Goal: Find specific page/section

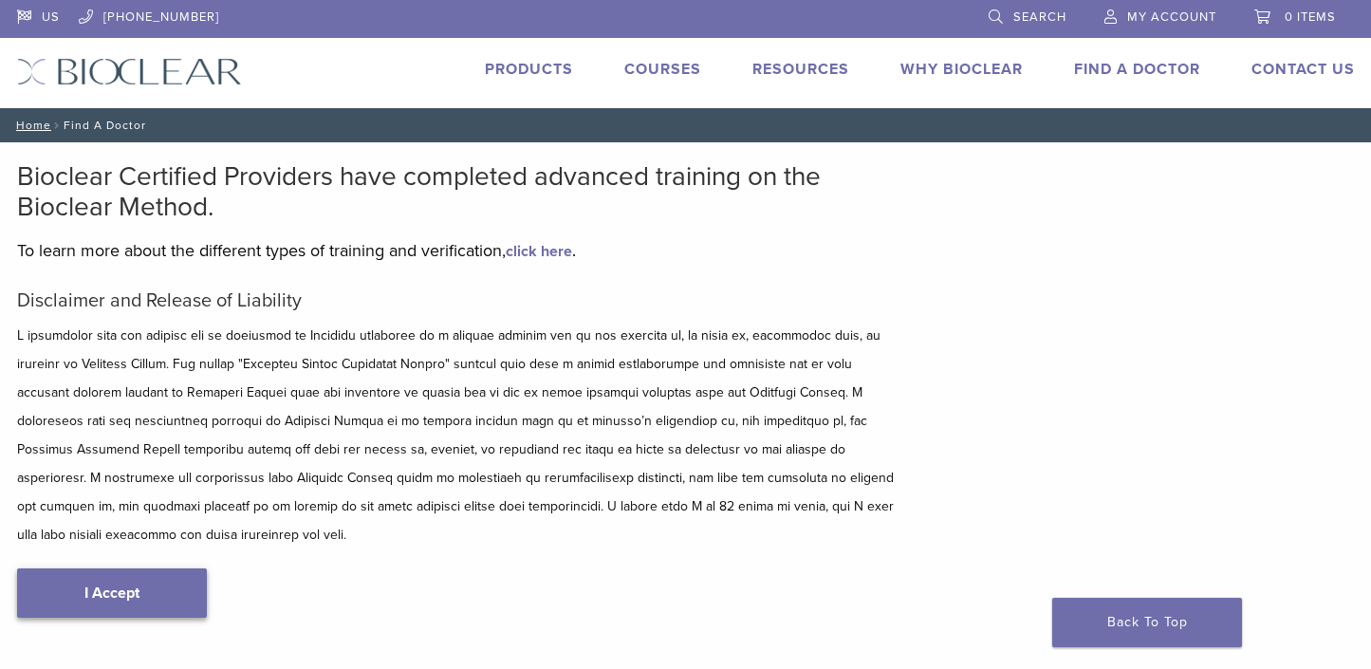
click at [160, 568] on link "I Accept" at bounding box center [112, 592] width 190 height 49
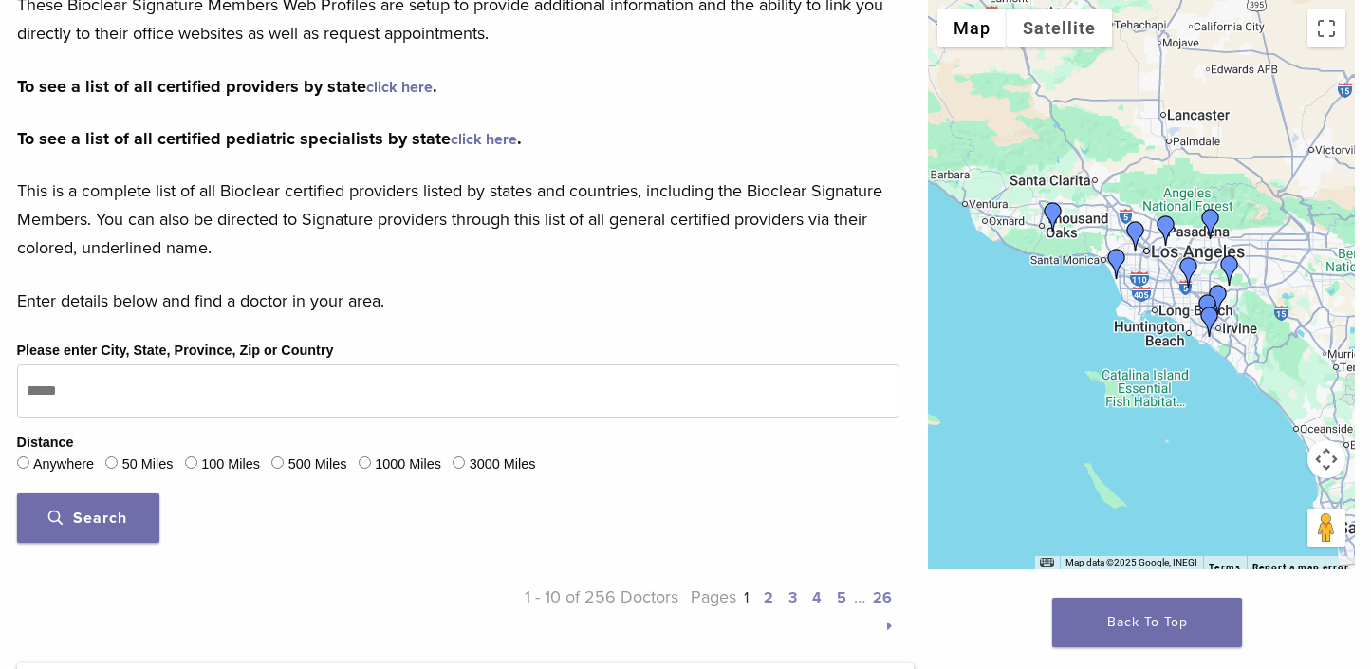
scroll to position [474, 0]
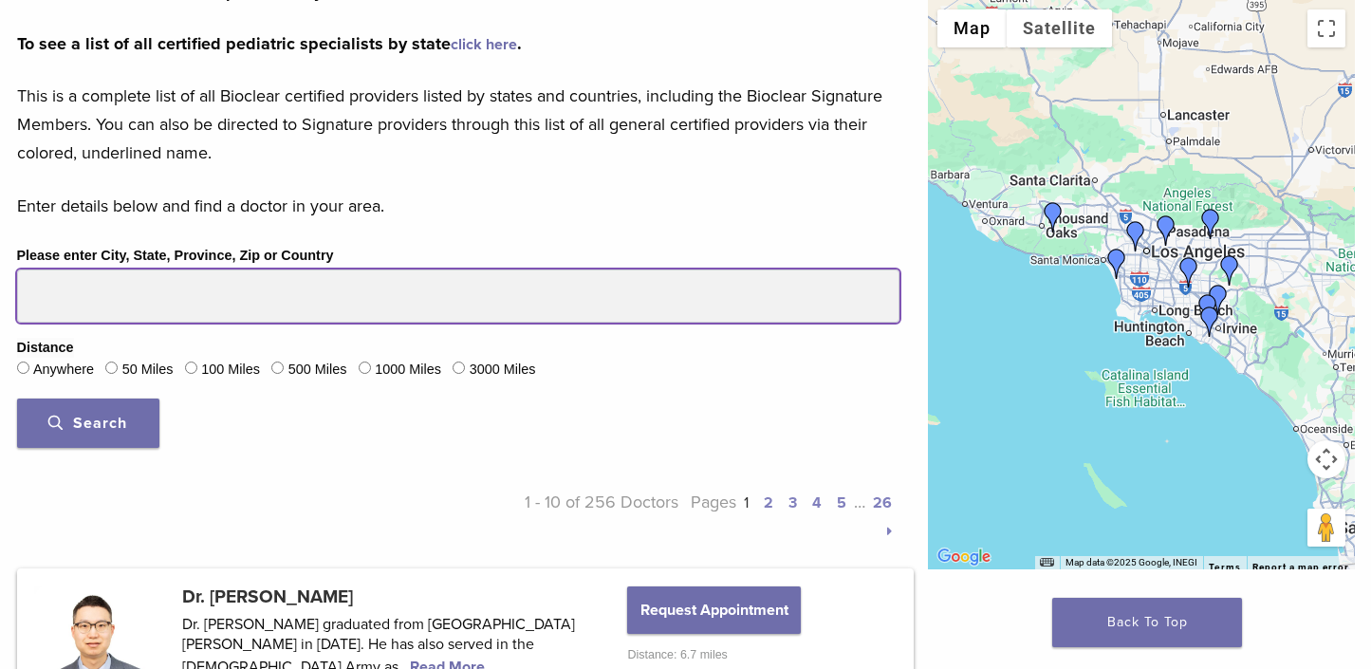
click at [128, 289] on input "Please enter City, State, Province, Zip or Country" at bounding box center [458, 296] width 883 height 53
type input "*****"
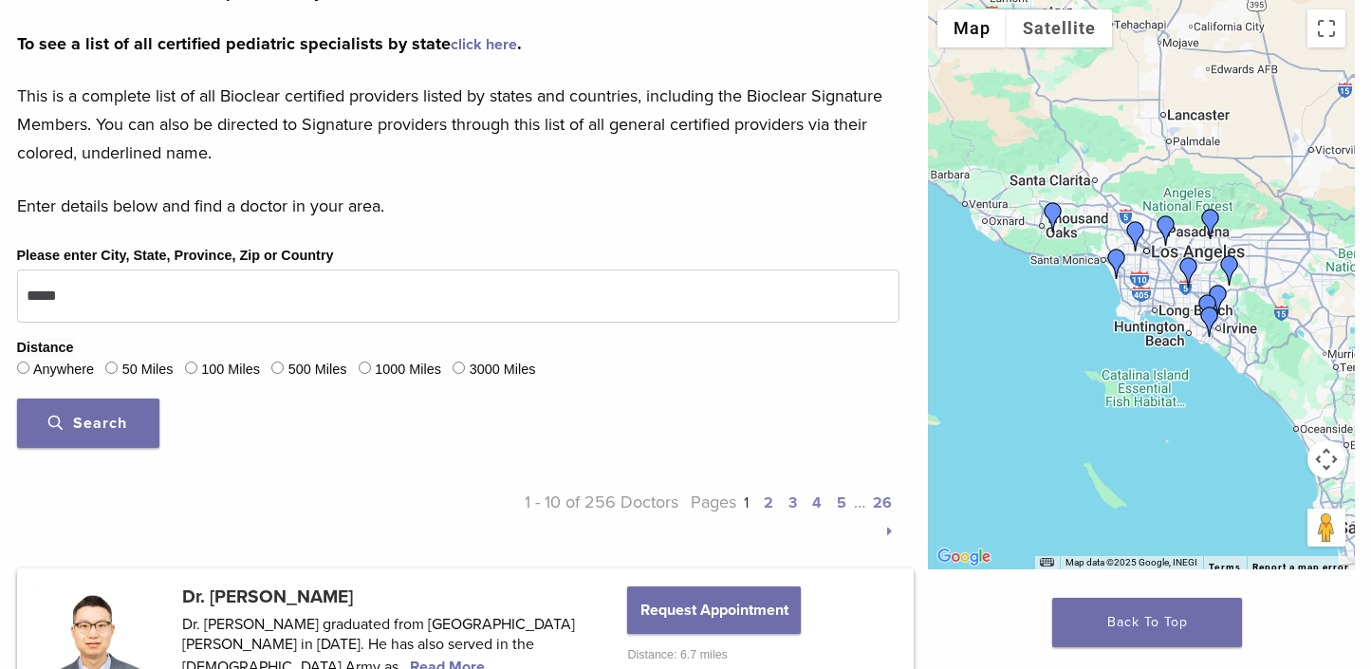
click at [135, 408] on button "Search" at bounding box center [88, 423] width 142 height 49
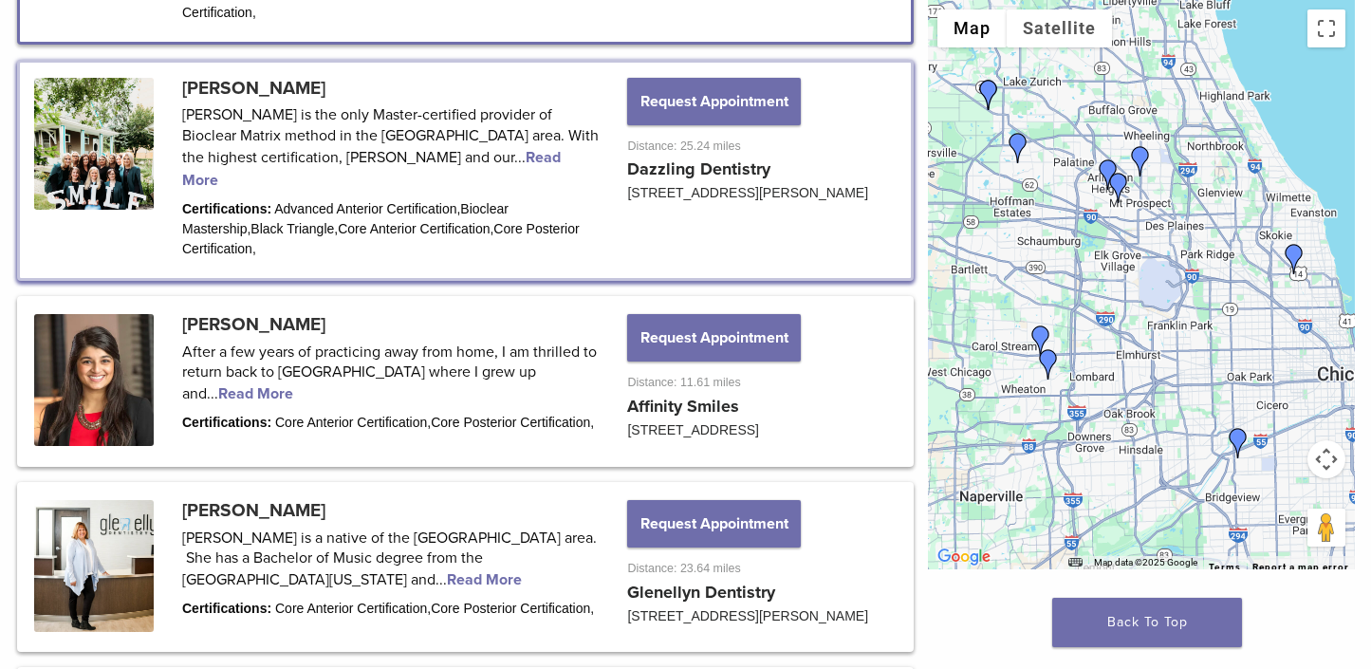
scroll to position [746, 0]
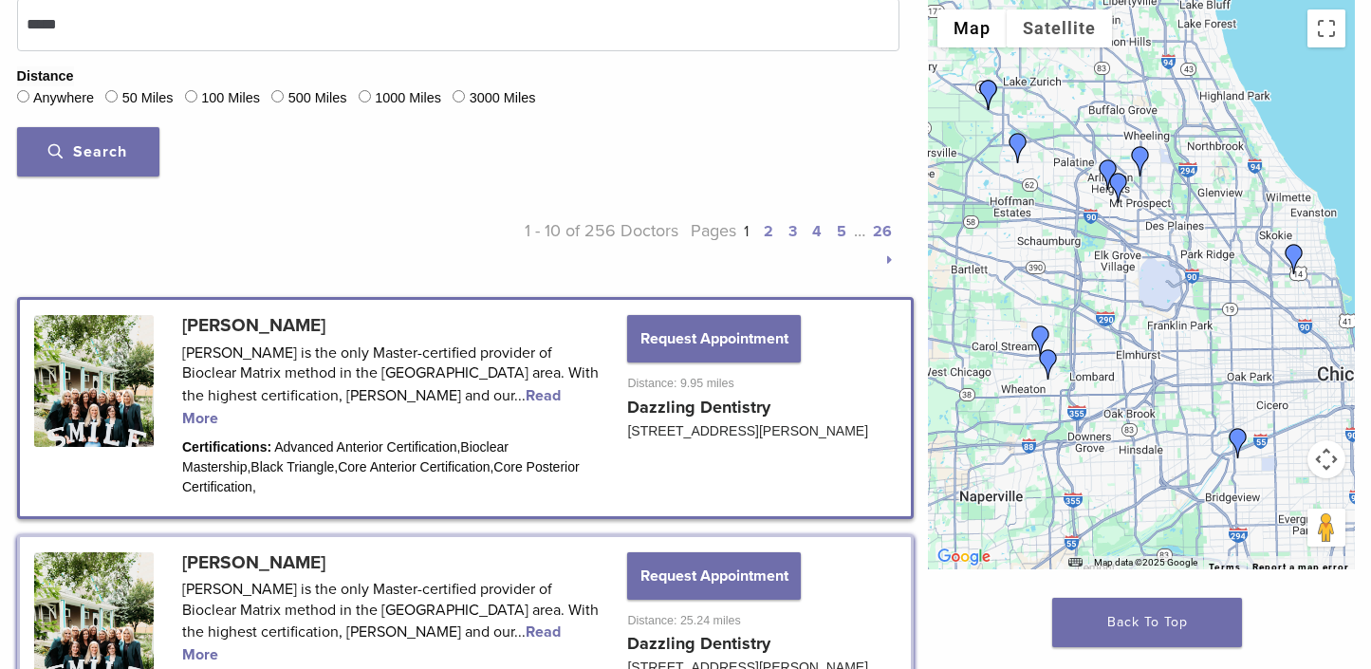
click at [199, 415] on link at bounding box center [465, 407] width 891 height 215
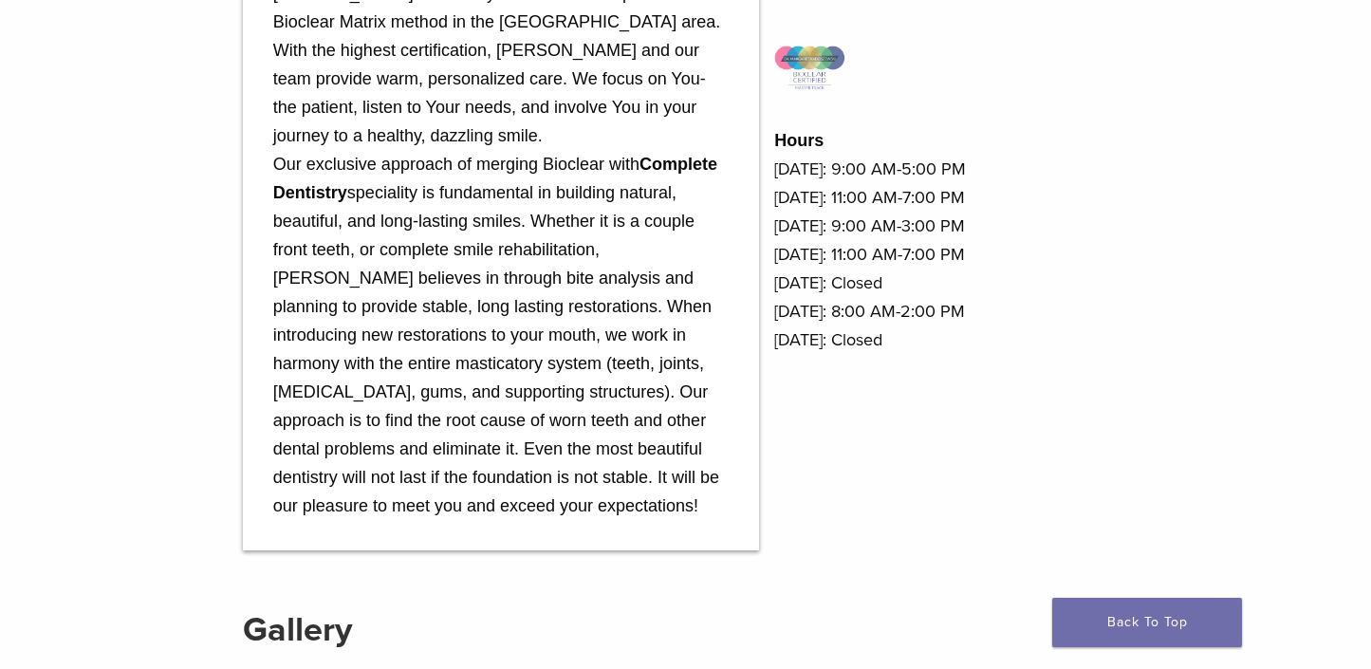
scroll to position [854, 0]
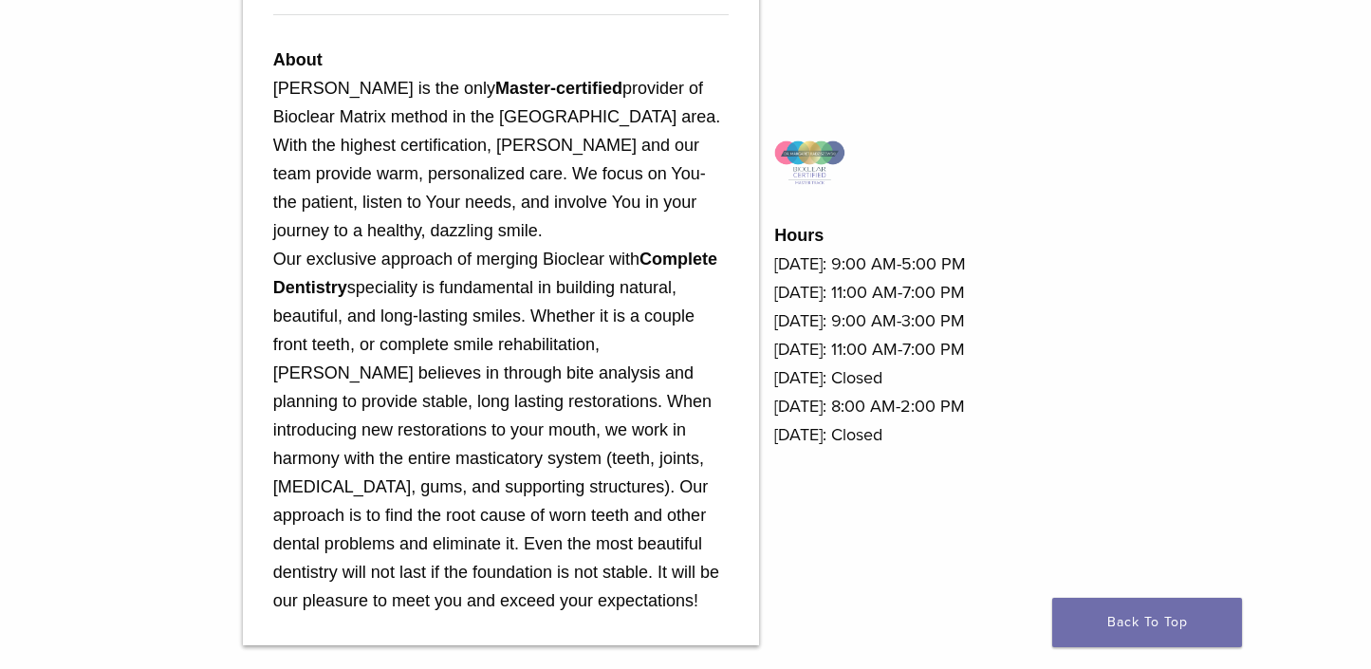
drag, startPoint x: 701, startPoint y: 357, endPoint x: 731, endPoint y: 361, distance: 29.7
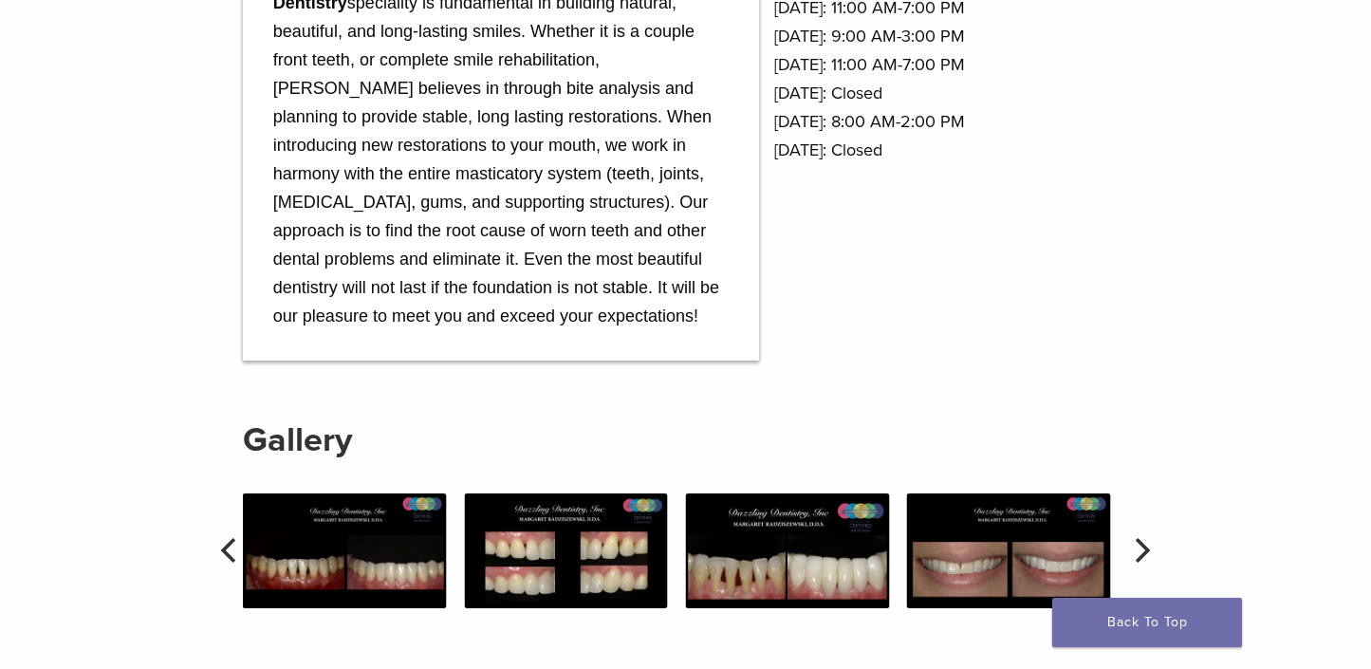
scroll to position [1234, 0]
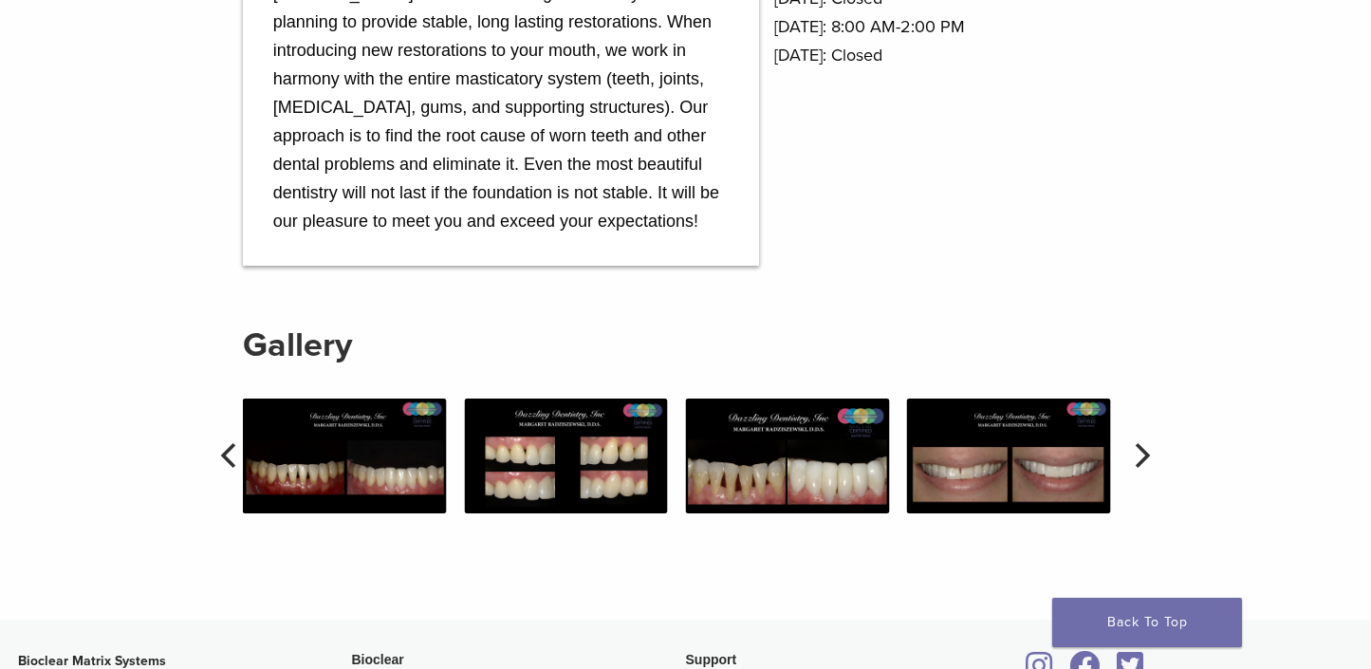
click at [352, 456] on img at bounding box center [345, 456] width 204 height 115
click at [372, 480] on img at bounding box center [345, 456] width 204 height 115
click at [1116, 499] on div at bounding box center [685, 456] width 885 height 115
click at [1055, 493] on img at bounding box center [1009, 456] width 204 height 115
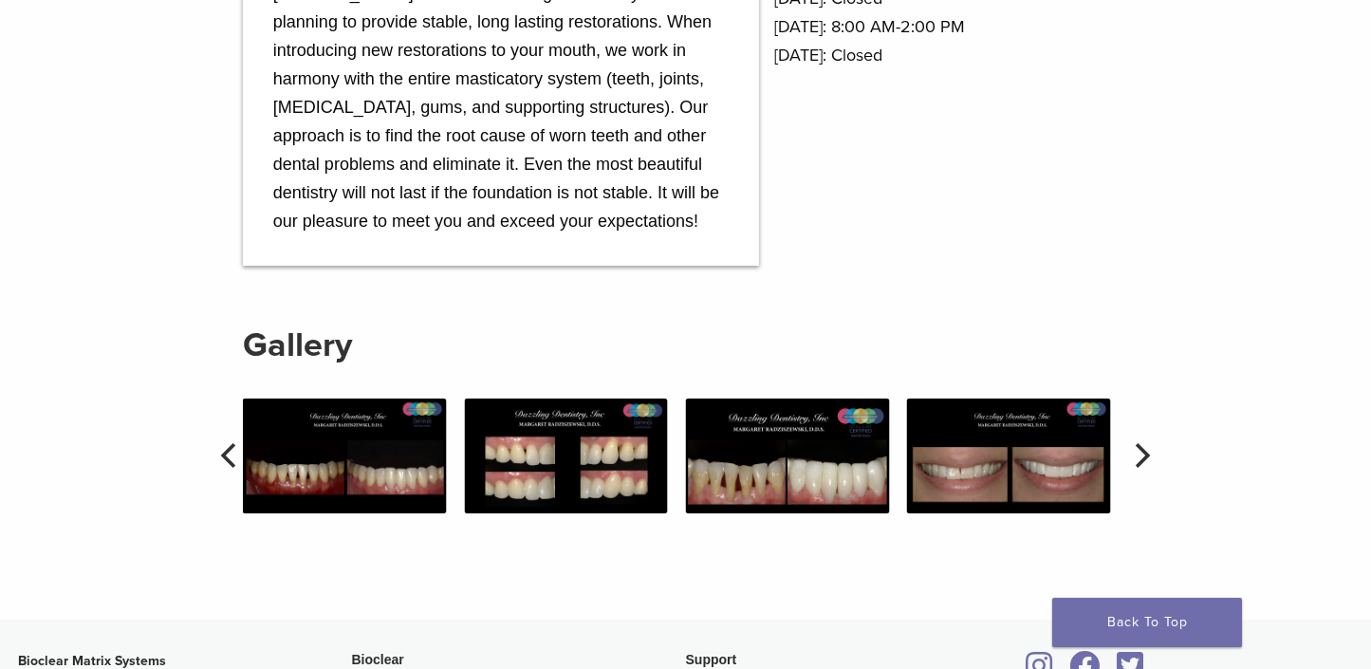
click at [967, 490] on img at bounding box center [1009, 456] width 204 height 115
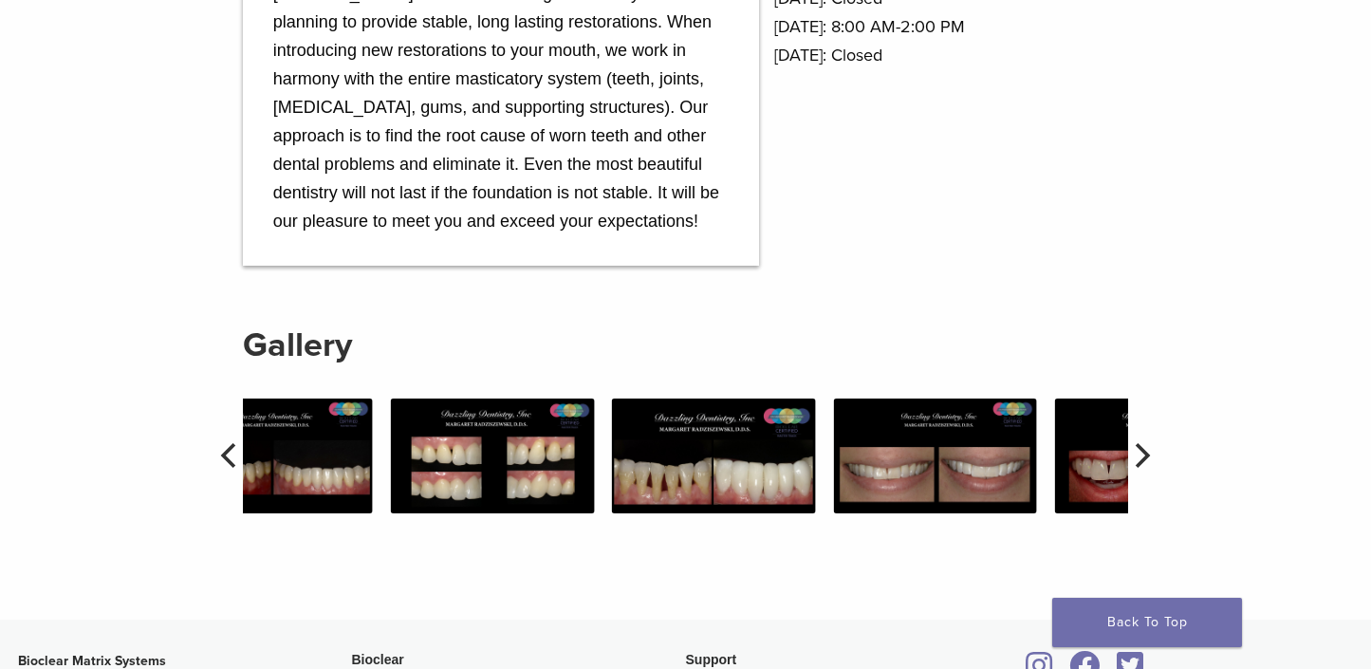
click at [874, 470] on img at bounding box center [935, 456] width 204 height 115
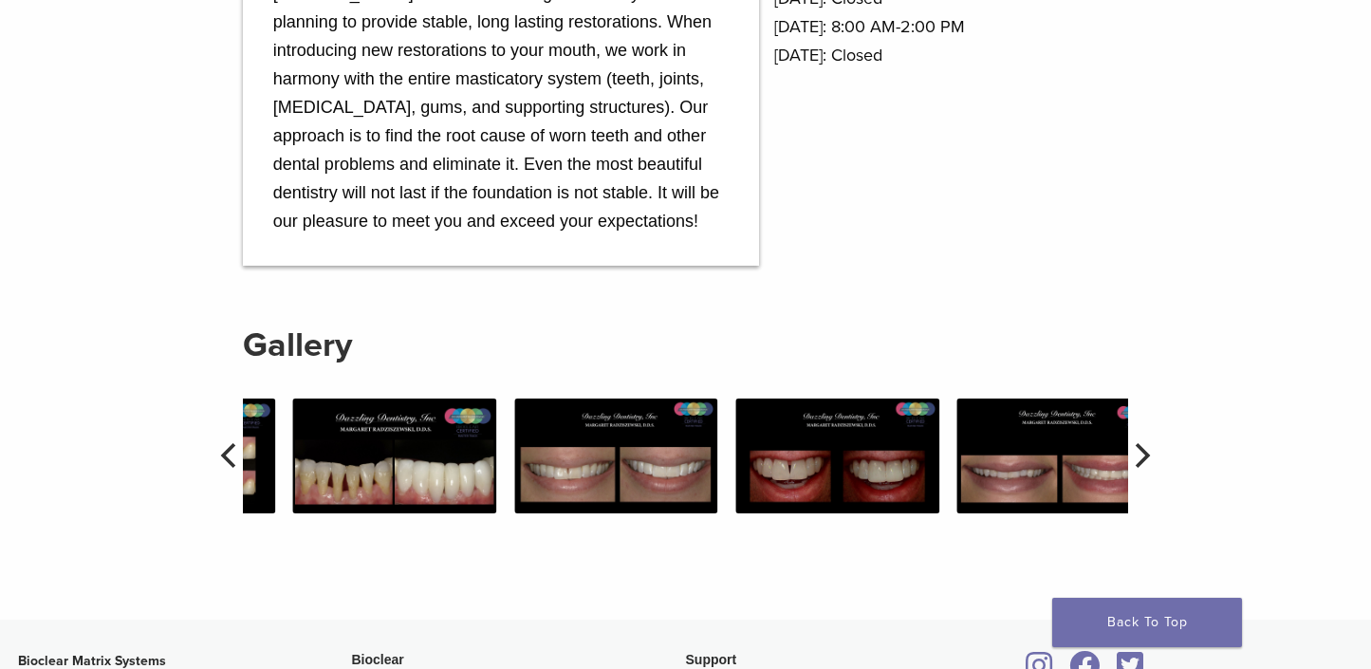
click at [567, 457] on img at bounding box center [616, 456] width 204 height 115
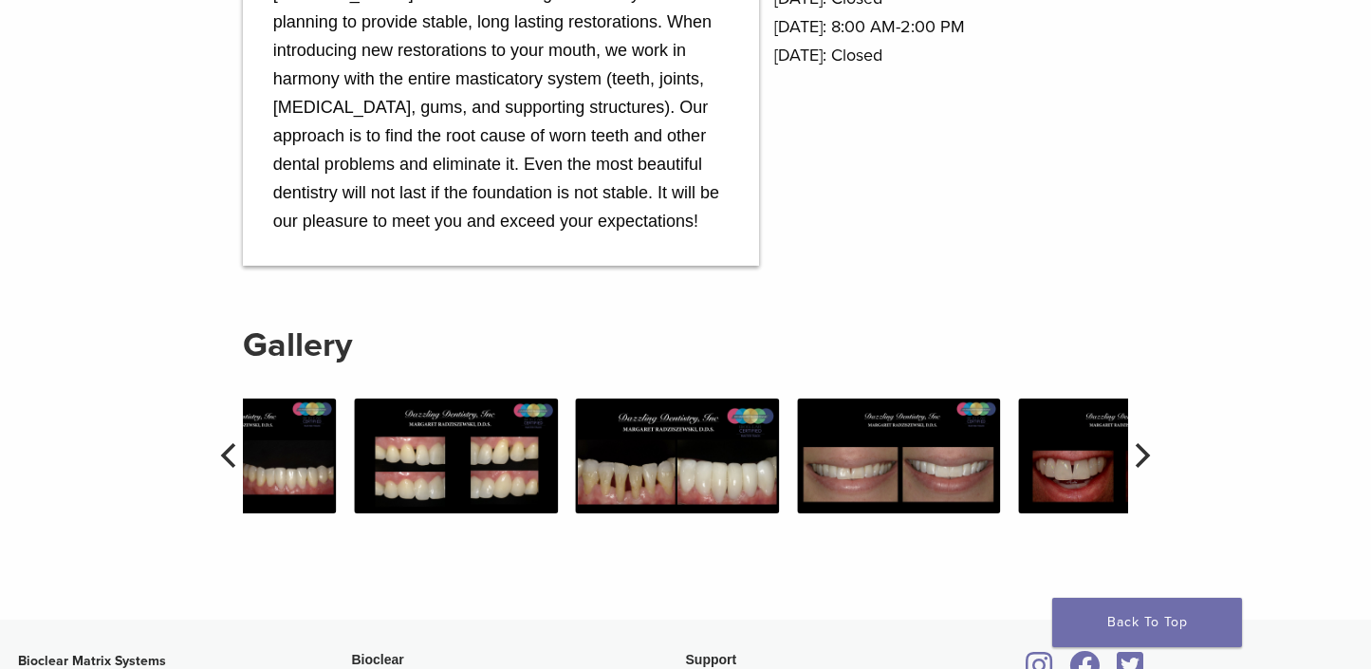
click at [949, 489] on img at bounding box center [899, 456] width 204 height 115
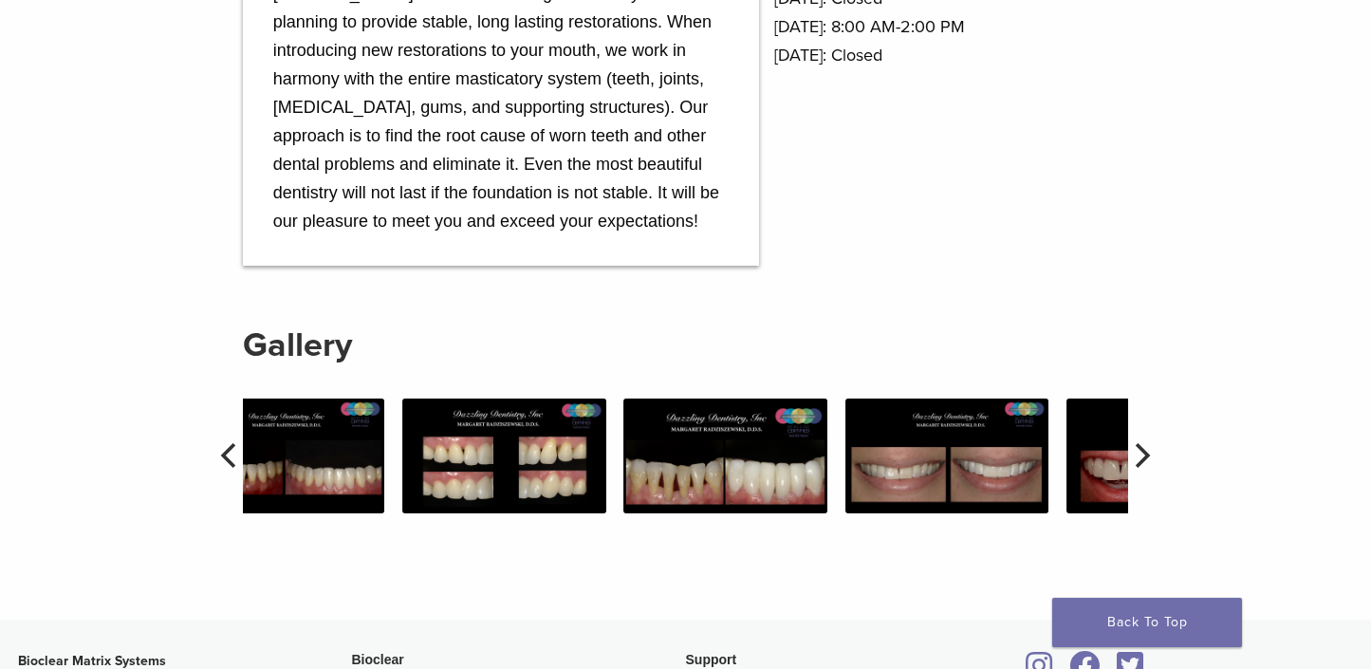
click at [58, 469] on div "Dazzling Dentistry 6941 W Archer Ave Chicago, IL 60638 USA Request Appointment …" at bounding box center [685, 0] width 1371 height 1208
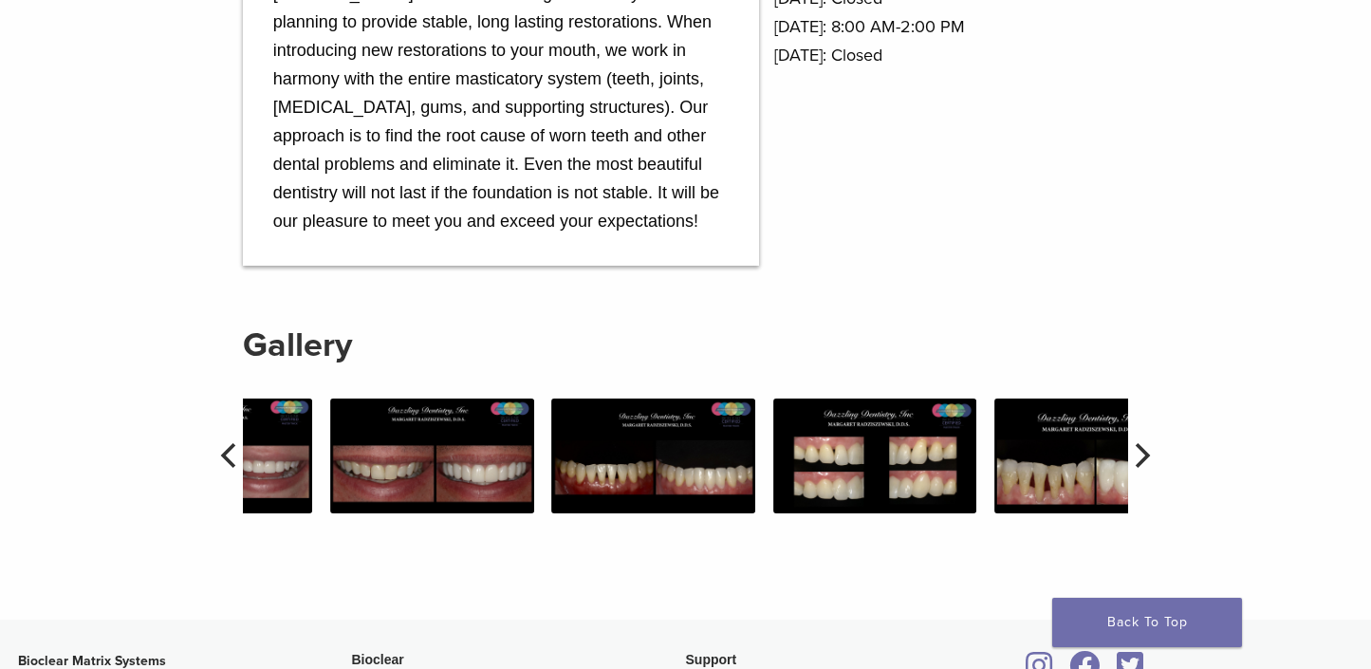
click at [279, 456] on img at bounding box center [211, 456] width 204 height 115
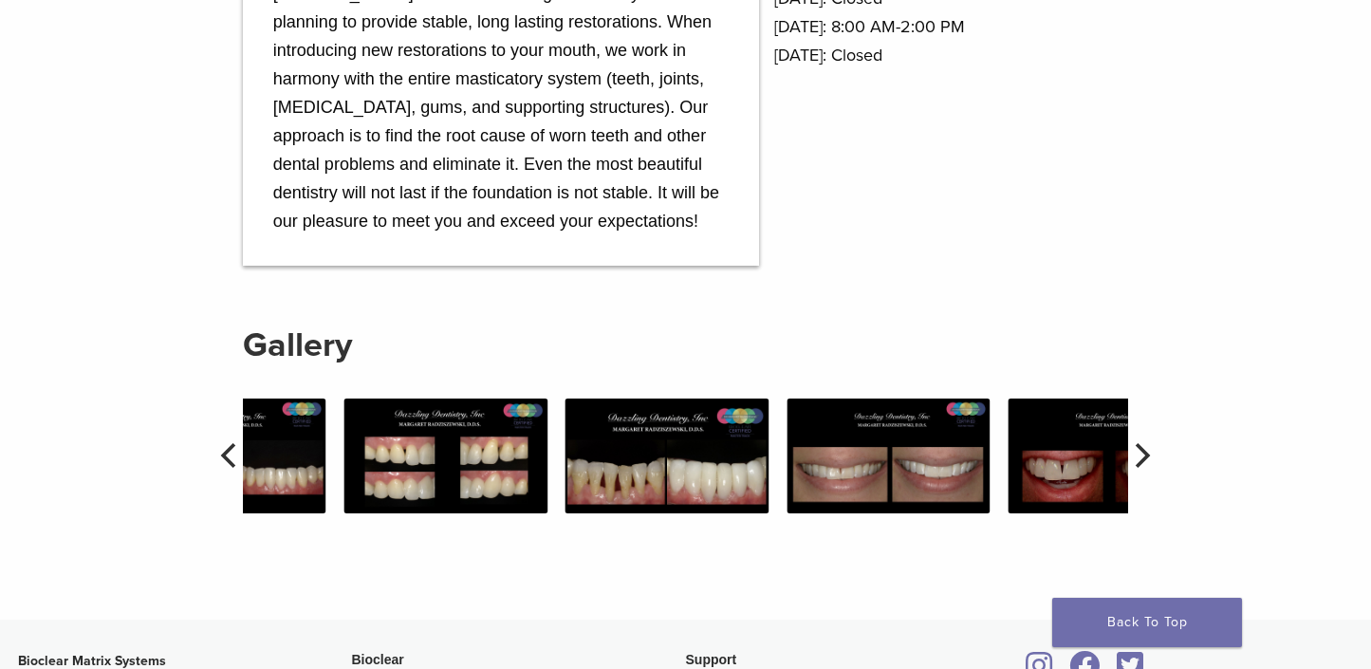
click at [670, 464] on img at bounding box center [668, 456] width 204 height 115
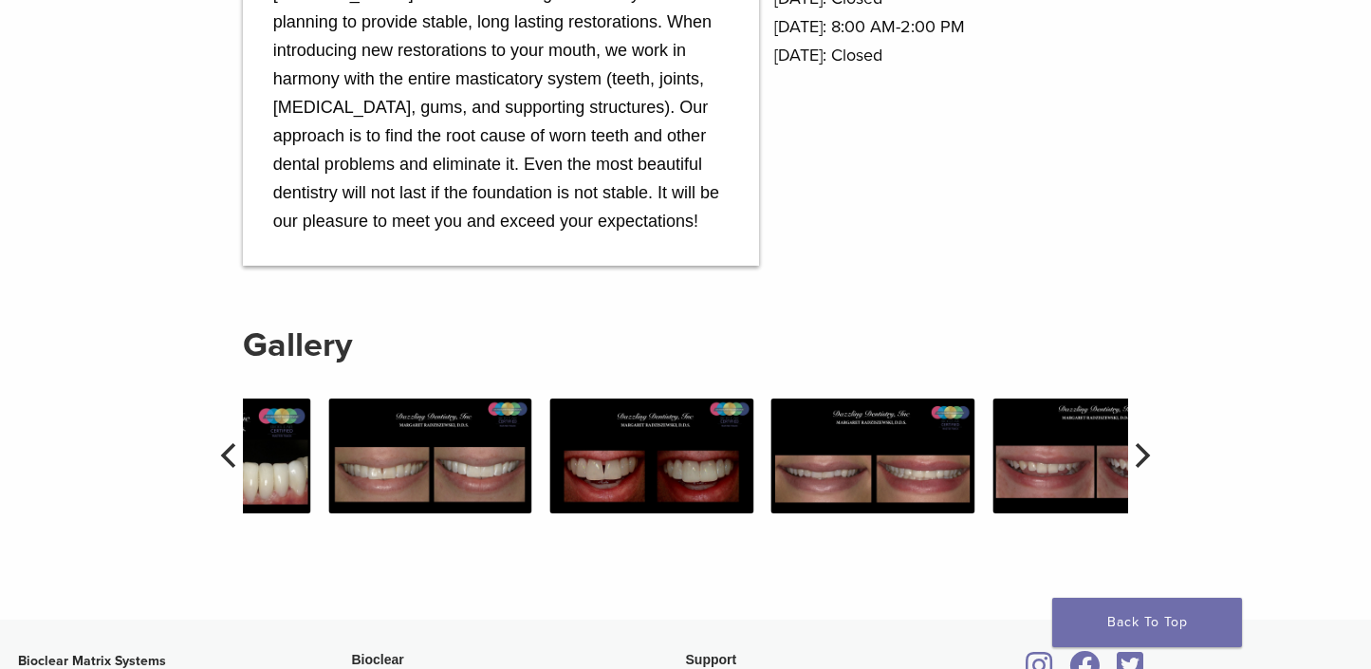
click at [415, 454] on div at bounding box center [106, 456] width 885 height 115
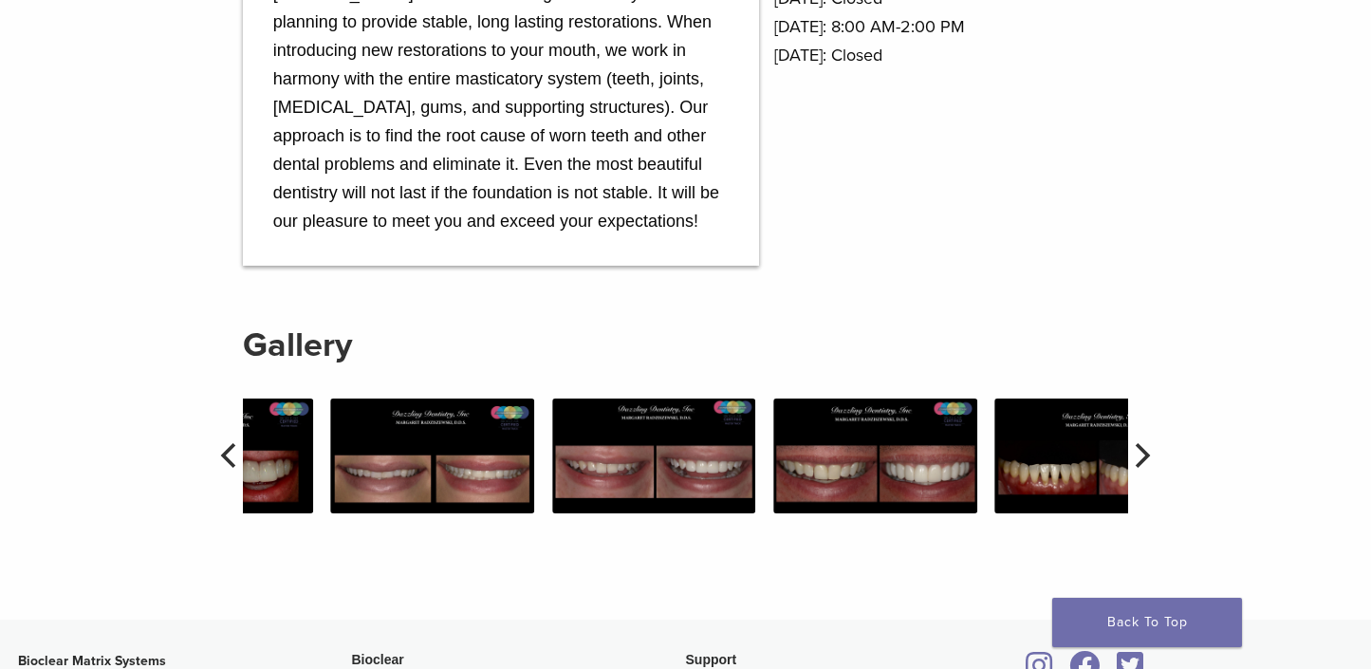
click at [552, 452] on img at bounding box center [654, 456] width 204 height 115
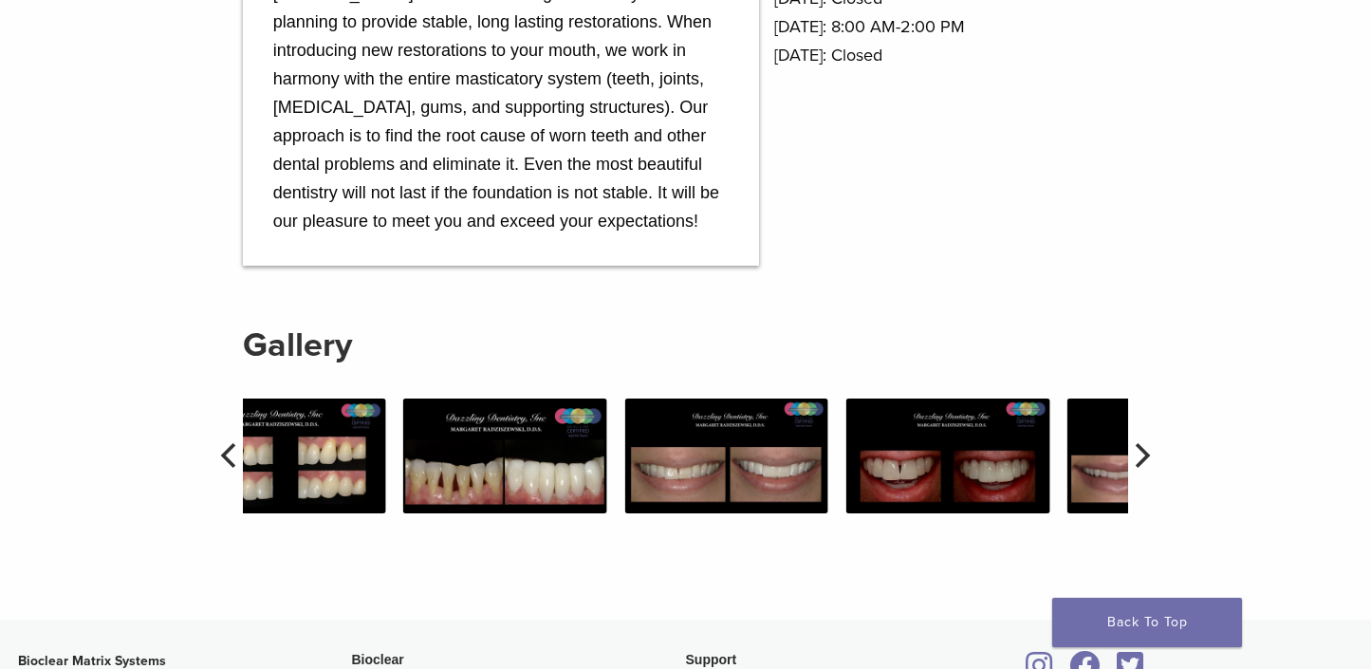
click at [109, 468] on div "Dazzling Dentistry 6941 W Archer Ave Chicago, IL 60638 USA Request Appointment …" at bounding box center [685, 0] width 1371 height 1208
